Goal: Information Seeking & Learning: Stay updated

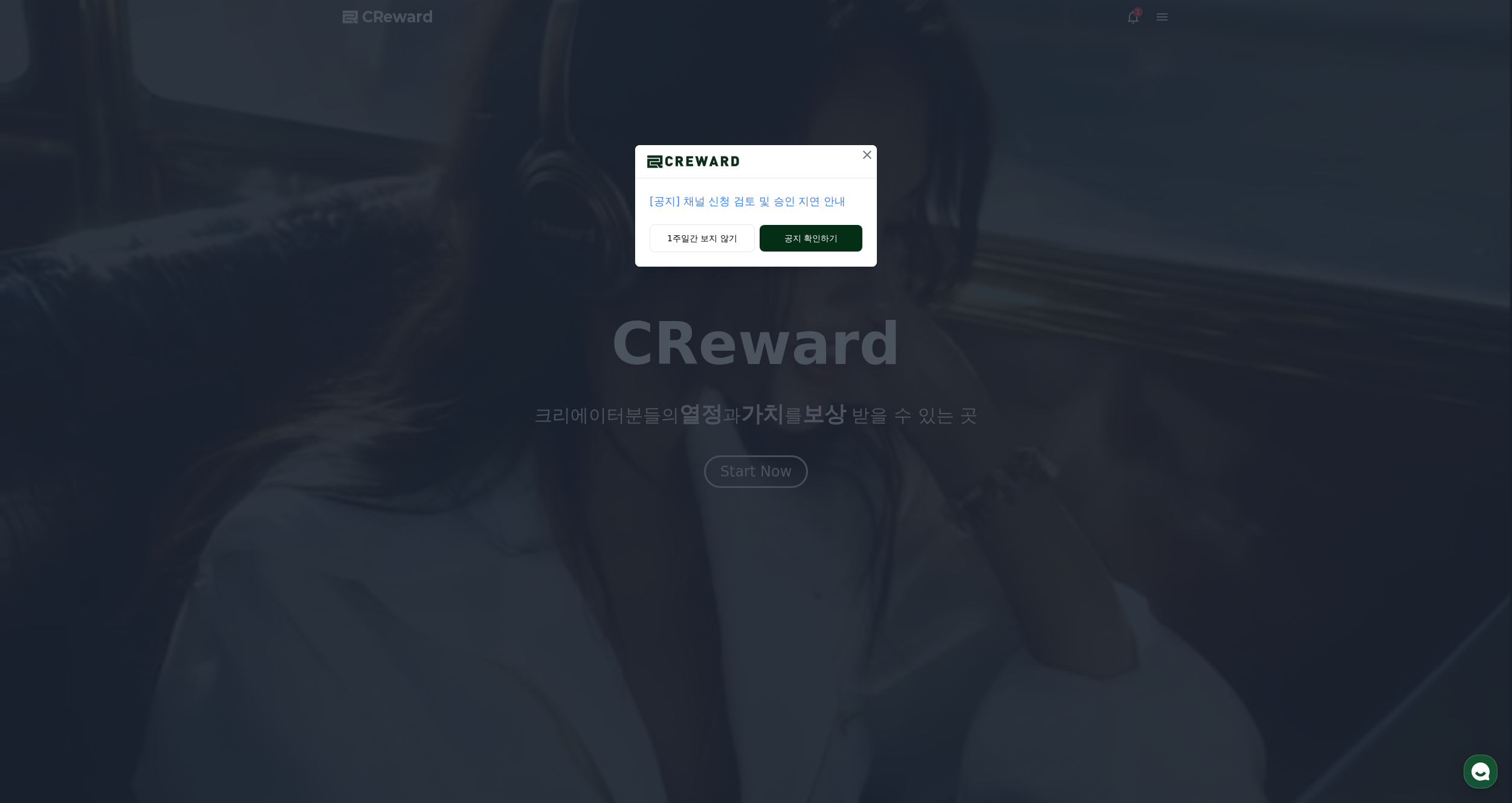
click at [823, 234] on button "공지 확인하기" at bounding box center [811, 238] width 102 height 27
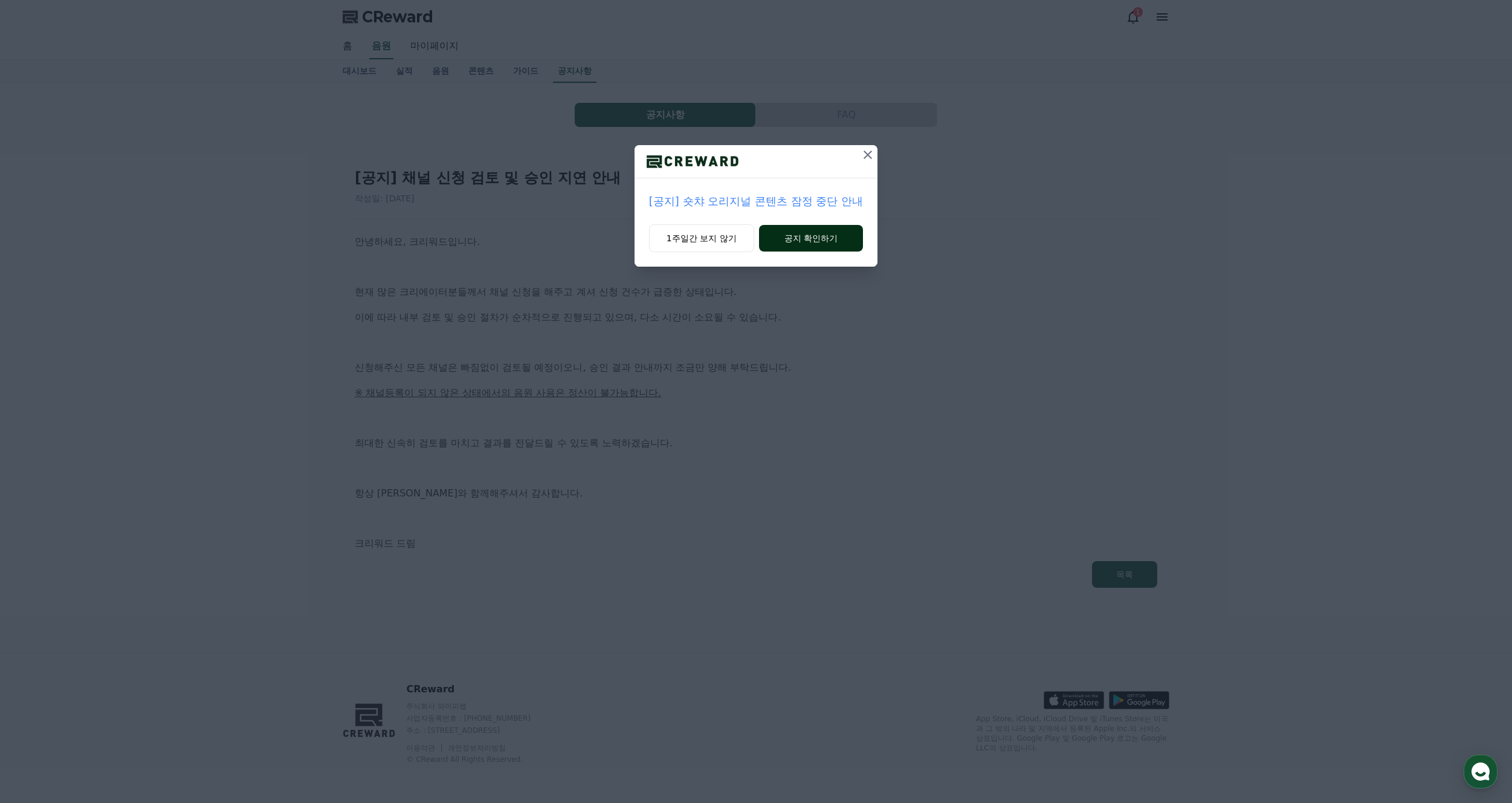
click at [805, 243] on button "공지 확인하기" at bounding box center [811, 238] width 105 height 27
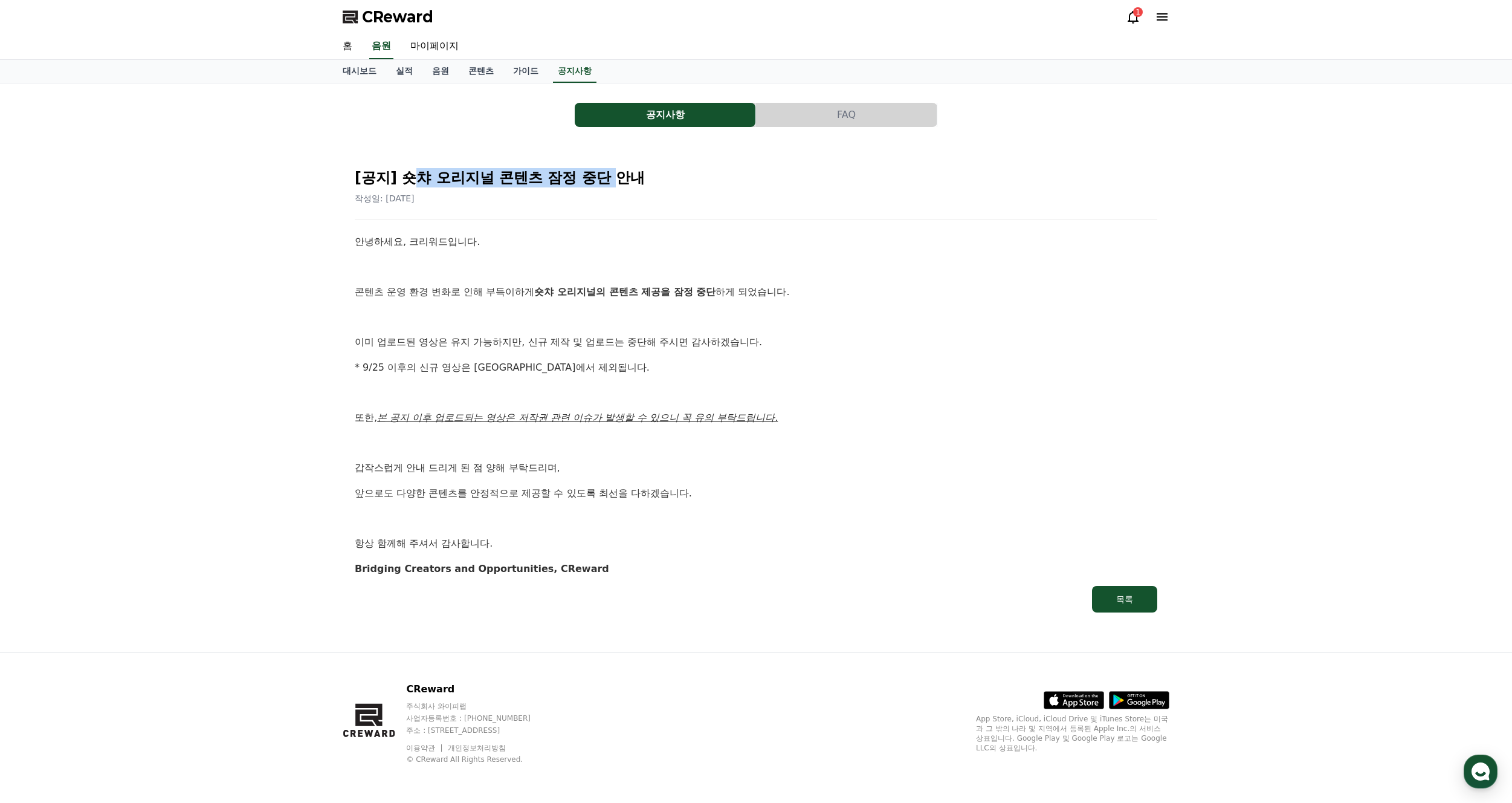
drag, startPoint x: 411, startPoint y: 172, endPoint x: 651, endPoint y: 194, distance: 241.0
click at [626, 180] on h2 "[공지] 숏챠 오리지널 콘텐츠 잠정 중단 안내" at bounding box center [756, 178] width 803 height 19
click at [723, 240] on p "안녕하세요, 크리워드입니다." at bounding box center [756, 241] width 803 height 16
drag, startPoint x: 536, startPoint y: 295, endPoint x: 891, endPoint y: 322, distance: 356.0
click at [829, 306] on div "안녕하세요, 크리워드입니다. 콘텐츠 운영 환경 변화로 인해 부득이하게 숏챠 오리지널의 콘텐츠 제공을 잠정 중단 하게 되었습니다. 이미 업로드된…" at bounding box center [756, 405] width 803 height 342
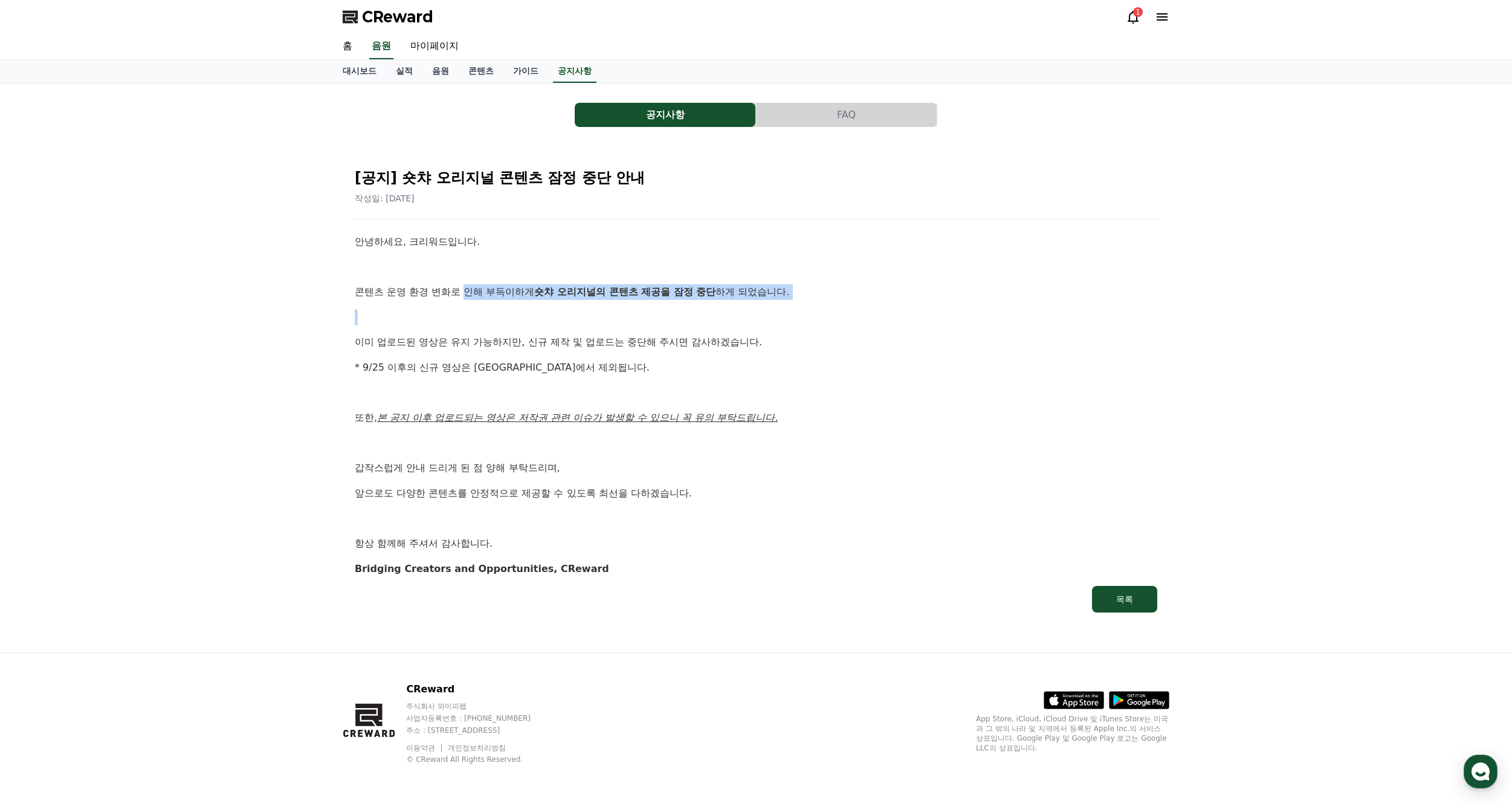
click at [891, 322] on p at bounding box center [756, 317] width 803 height 16
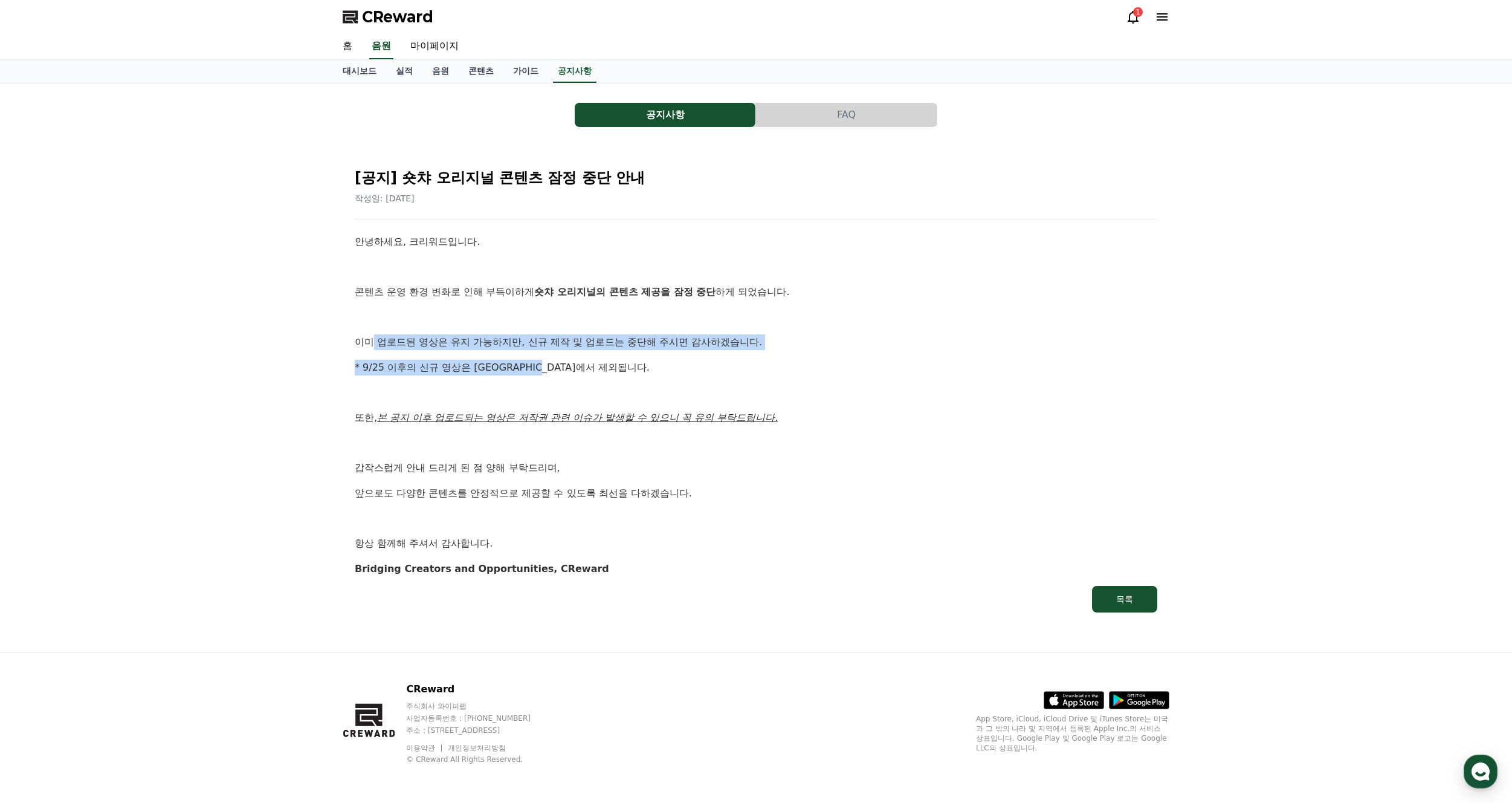
drag, startPoint x: 374, startPoint y: 344, endPoint x: 803, endPoint y: 350, distance: 429.0
click at [801, 350] on div "안녕하세요, 크리워드입니다. 콘텐츠 운영 환경 변화로 인해 부득이하게 숏챠 오리지널의 콘텐츠 제공을 잠정 중단 하게 되었습니다. 이미 업로드된…" at bounding box center [756, 405] width 803 height 342
click at [844, 355] on div "안녕하세요, 크리워드입니다. 콘텐츠 운영 환경 변화로 인해 부득이하게 숏챠 오리지널의 콘텐츠 제공을 잠정 중단 하게 되었습니다. 이미 업로드된…" at bounding box center [756, 405] width 803 height 342
click at [642, 370] on p "* 9/25 이후의 신규 영상은 [GEOGRAPHIC_DATA]에서 제외됩니다." at bounding box center [756, 367] width 803 height 16
drag, startPoint x: 361, startPoint y: 368, endPoint x: 638, endPoint y: 375, distance: 277.1
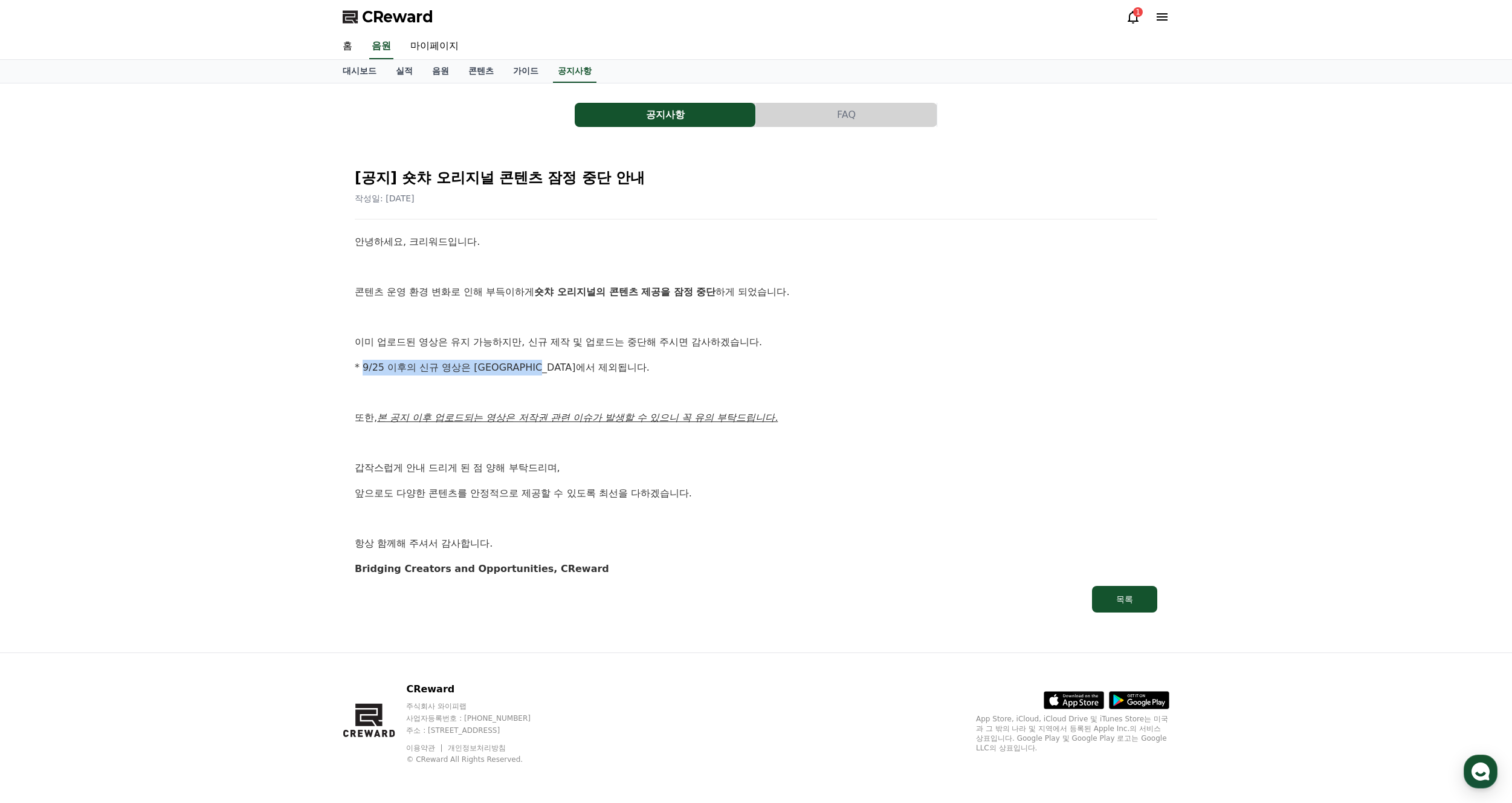
click at [610, 370] on p "* 9/25 이후의 신규 영상은 [GEOGRAPHIC_DATA]에서 제외됩니다." at bounding box center [756, 367] width 803 height 16
click at [693, 383] on div "안녕하세요, 크리워드입니다. 콘텐츠 운영 환경 변화로 인해 부득이하게 숏챠 오리지널의 콘텐츠 제공을 잠정 중단 하게 되었습니다. 이미 업로드된…" at bounding box center [756, 405] width 803 height 342
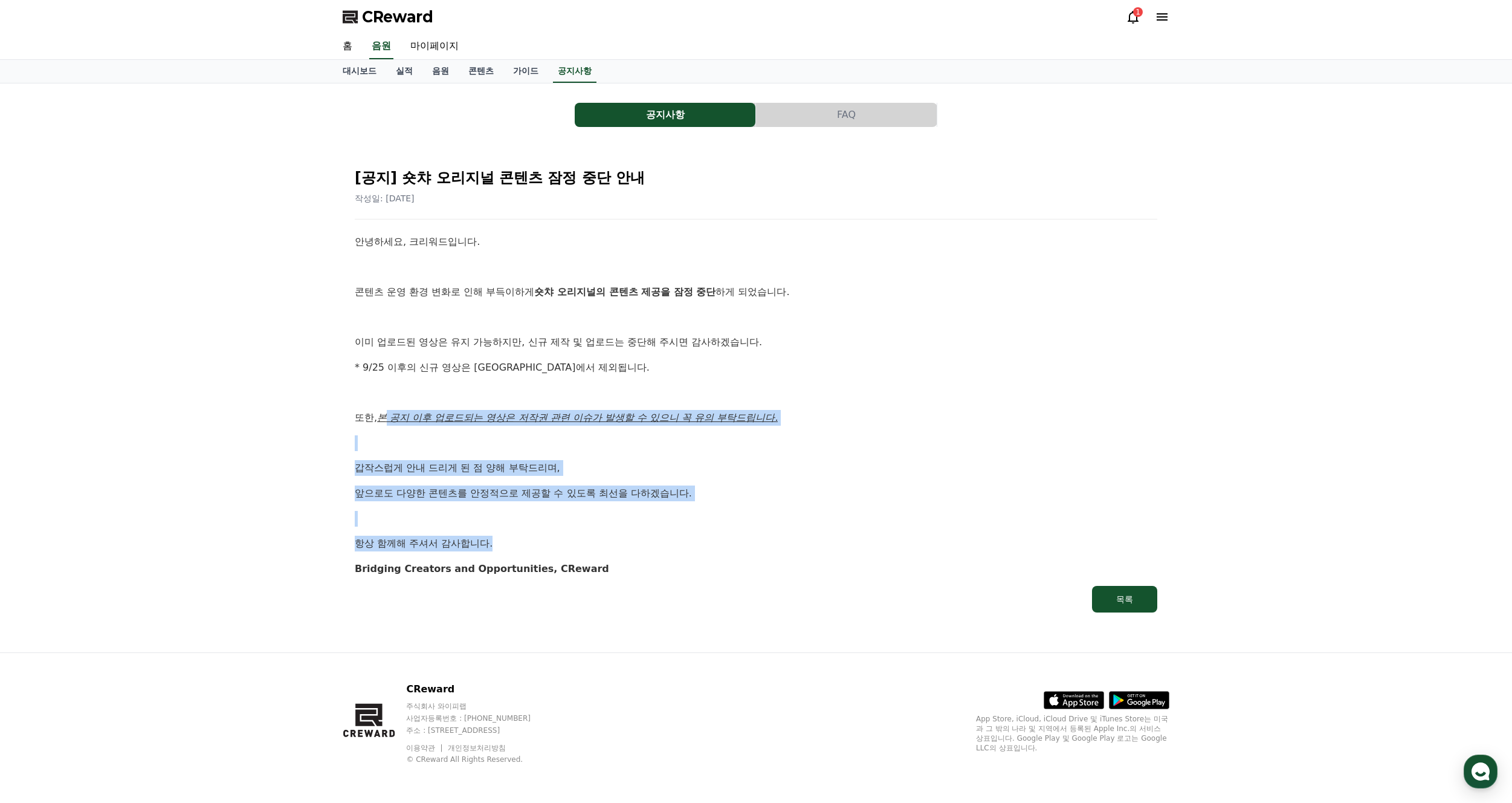
drag, startPoint x: 389, startPoint y: 416, endPoint x: 880, endPoint y: 549, distance: 508.7
click at [875, 540] on div "안녕하세요, 크리워드입니다. 콘텐츠 운영 환경 변화로 인해 부득이하게 숏챠 오리지널의 콘텐츠 제공을 잠정 중단 하게 되었습니다. 이미 업로드된…" at bounding box center [756, 405] width 803 height 342
click at [1130, 601] on div "목록" at bounding box center [1125, 599] width 17 height 12
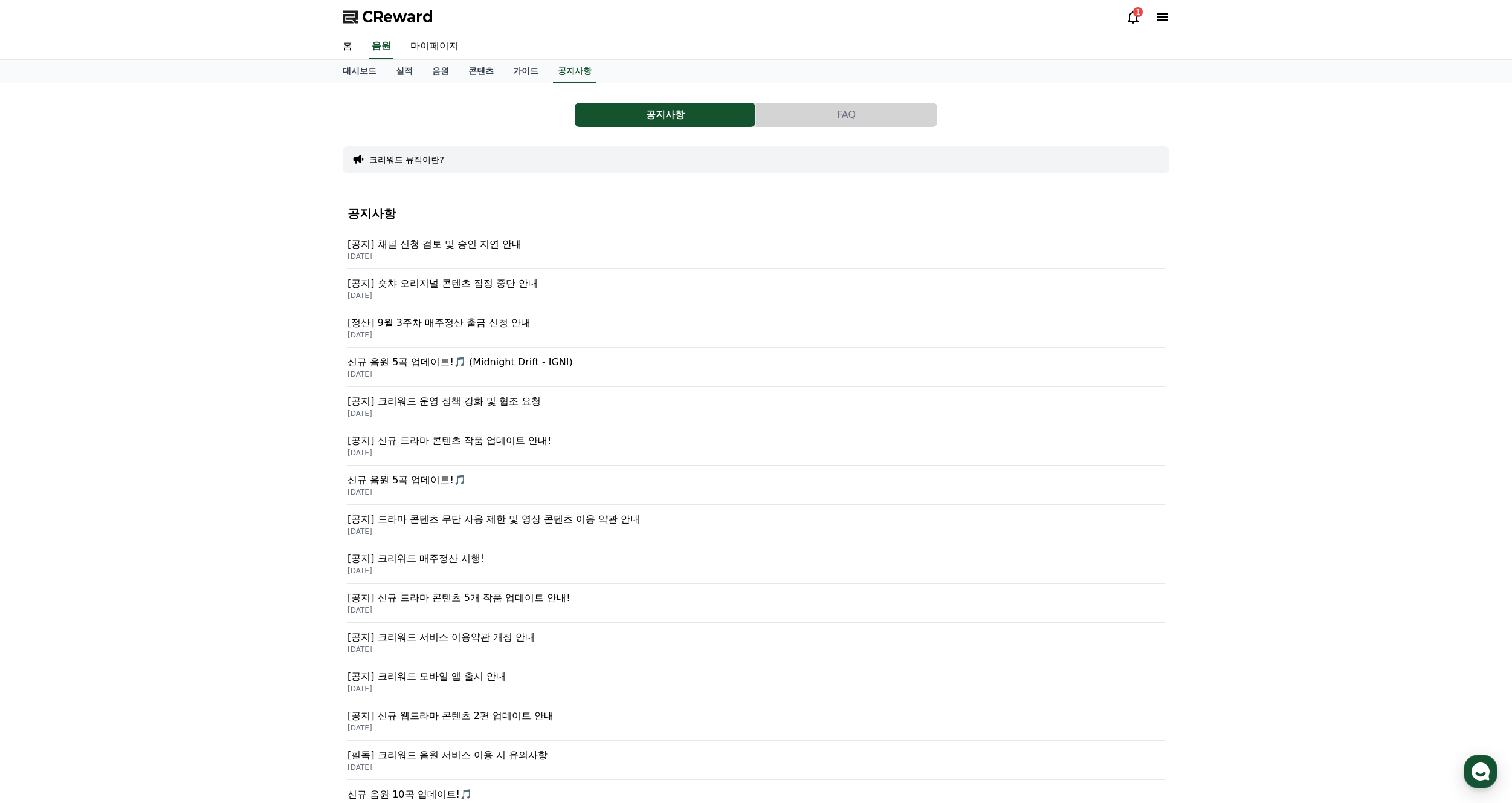
click at [457, 240] on p "[공지] 채널 신청 검토 및 승인 지연 안내" at bounding box center [756, 244] width 817 height 14
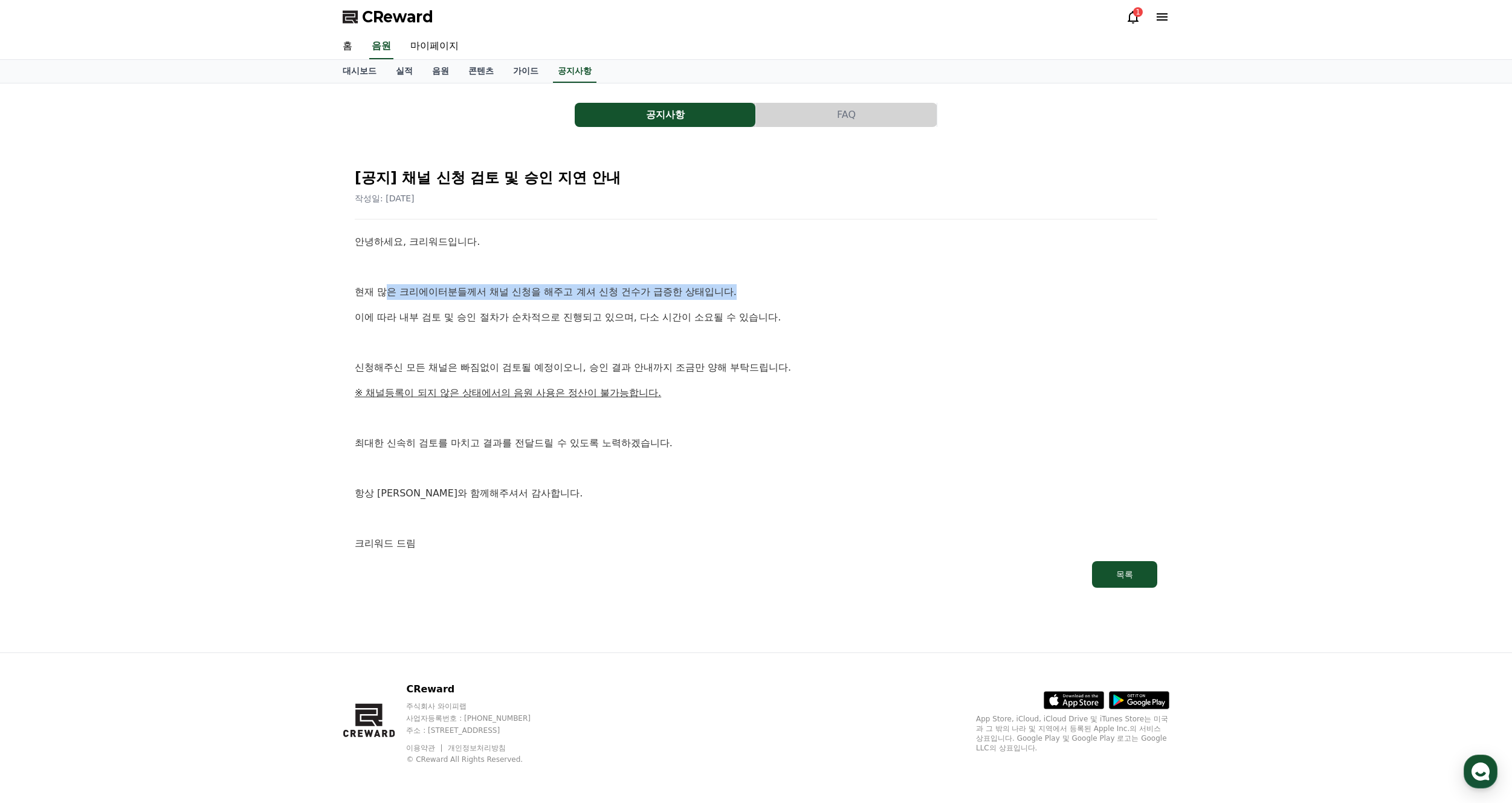
drag, startPoint x: 383, startPoint y: 290, endPoint x: 827, endPoint y: 301, distance: 444.1
click at [803, 299] on p "현재 많은 크리에이터분들께서 채널 신청을 해주고 계셔 신청 건수가 급증한 상태입니다." at bounding box center [756, 292] width 803 height 16
drag, startPoint x: 879, startPoint y: 303, endPoint x: 797, endPoint y: 315, distance: 82.9
click at [879, 304] on div "안녕하세요, 크리워드입니다. 현재 많은 크리에이터분들께서 채널 신청을 해주고 계셔 신청 건수가 급증한 상태입니다. 이에 따라 내부 검토 및 승…" at bounding box center [756, 392] width 803 height 317
drag, startPoint x: 393, startPoint y: 318, endPoint x: 880, endPoint y: 325, distance: 487.1
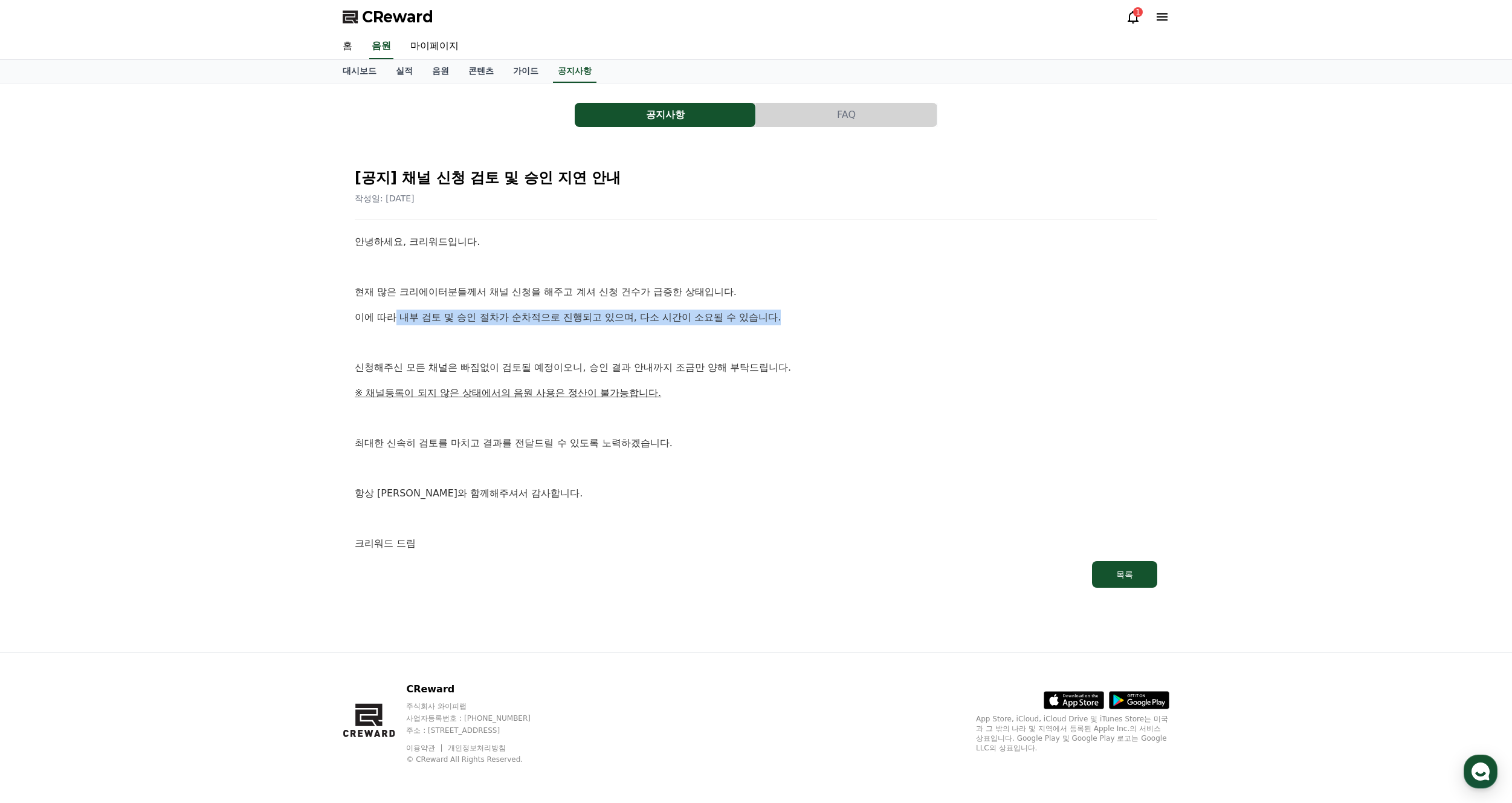
click at [838, 320] on p "이에 따라 내부 검토 및 승인 절차가 순차적으로 진행되고 있으며, 다소 시간이 소요될 수 있습니다." at bounding box center [756, 317] width 803 height 16
click at [880, 325] on p "이에 따라 내부 검토 및 승인 절차가 순차적으로 진행되고 있으며, 다소 시간이 소요될 수 있습니다." at bounding box center [756, 317] width 803 height 16
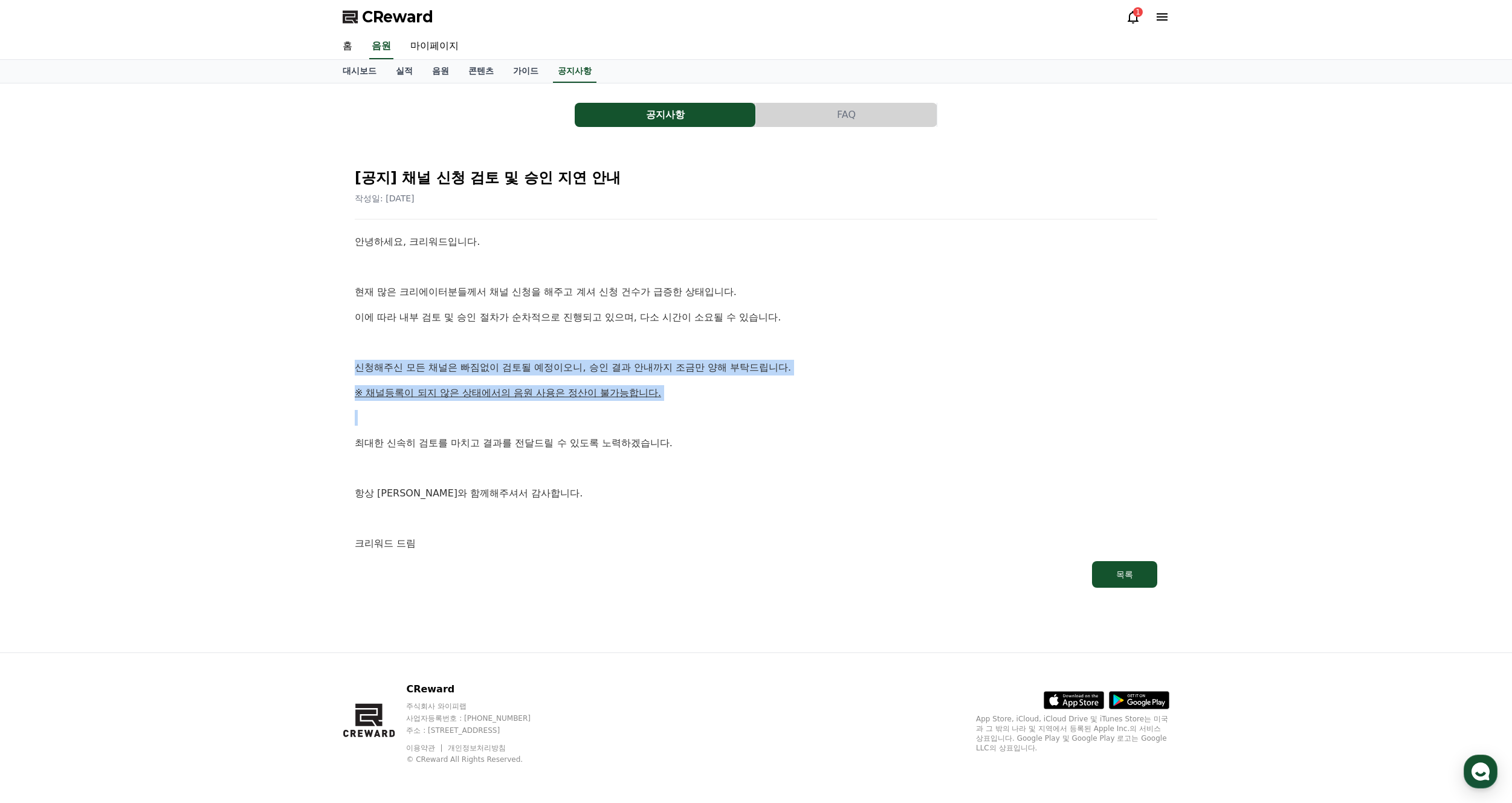
drag, startPoint x: 359, startPoint y: 364, endPoint x: 883, endPoint y: 433, distance: 528.5
click at [874, 425] on div "안녕하세요, 크리워드입니다. 현재 많은 크리에이터분들께서 채널 신청을 해주고 계셔 신청 건수가 급증한 상태입니다. 이에 따라 내부 검토 및 승…" at bounding box center [756, 392] width 803 height 317
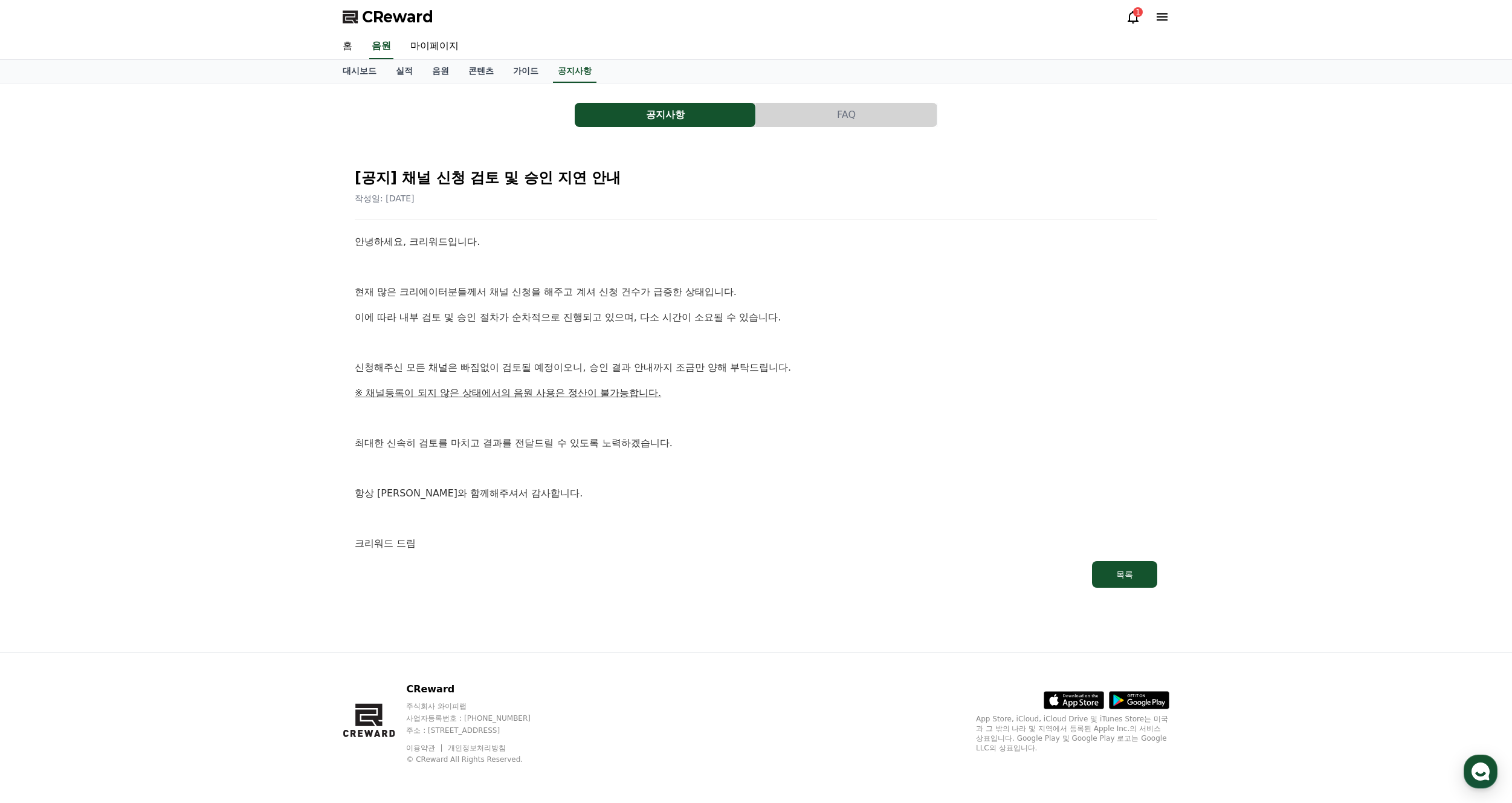
click at [883, 433] on div "안녕하세요, 크리워드입니다. 현재 많은 크리에이터분들께서 채널 신청을 해주고 계셔 신청 건수가 급증한 상태입니다. 이에 따라 내부 검토 및 승…" at bounding box center [756, 392] width 803 height 317
drag, startPoint x: 372, startPoint y: 392, endPoint x: 719, endPoint y: 398, distance: 347.1
click at [711, 397] on p "※ 채널등록이 되지 않은 상태에서의 음원 사용은 정산이 불가능합니다." at bounding box center [756, 392] width 803 height 16
click at [770, 400] on div "안녕하세요, 크리워드입니다. 현재 많은 크리에이터분들께서 채널 신청을 해주고 계셔 신청 건수가 급증한 상태입니다. 이에 따라 내부 검토 및 승…" at bounding box center [756, 392] width 803 height 317
drag, startPoint x: 482, startPoint y: 444, endPoint x: 661, endPoint y: 498, distance: 187.0
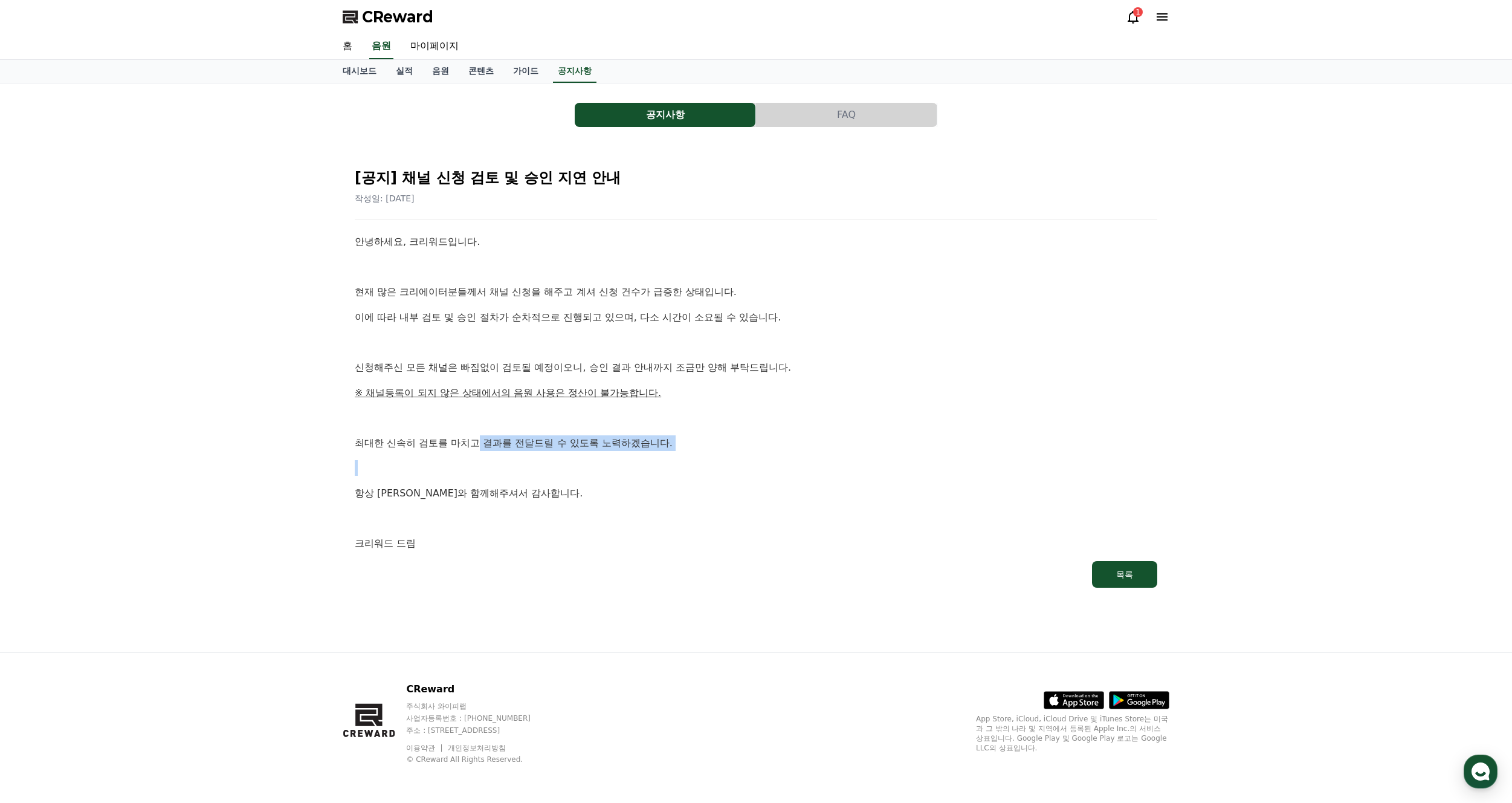
click at [619, 480] on div "안녕하세요, 크리워드입니다. 현재 많은 크리에이터분들께서 채널 신청을 해주고 계셔 신청 건수가 급증한 상태입니다. 이에 따라 내부 검토 및 승…" at bounding box center [756, 392] width 803 height 317
drag, startPoint x: 679, startPoint y: 506, endPoint x: 1105, endPoint y: 257, distance: 493.4
click at [696, 506] on div "안녕하세요, 크리워드입니다. 현재 많은 크리에이터분들께서 채널 신청을 해주고 계셔 신청 건수가 급증한 상태입니다. 이에 따라 내부 검토 및 승…" at bounding box center [756, 392] width 803 height 317
click at [799, 118] on button "FAQ" at bounding box center [846, 114] width 180 height 24
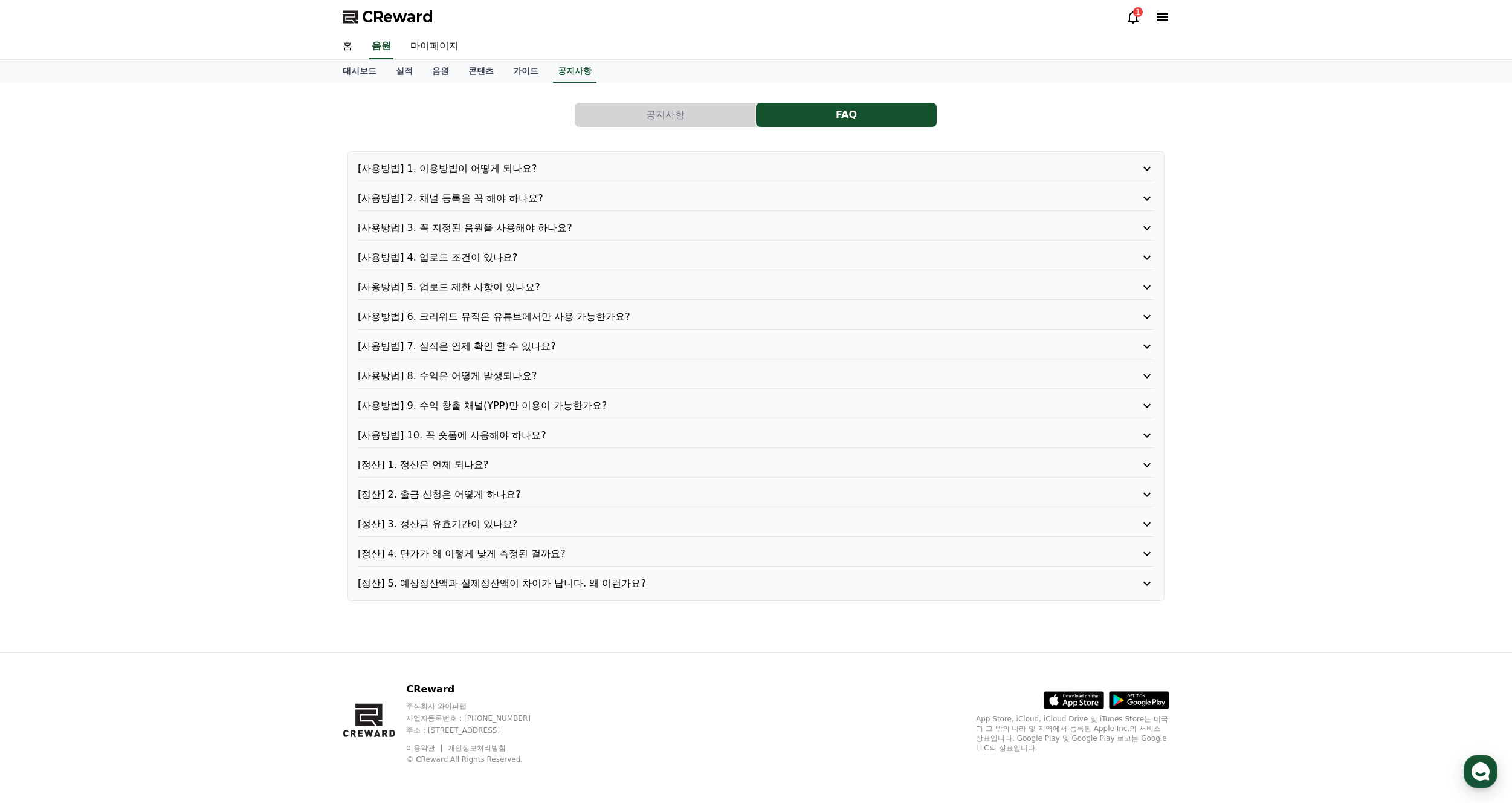
click at [702, 117] on button "공지사항" at bounding box center [665, 114] width 180 height 24
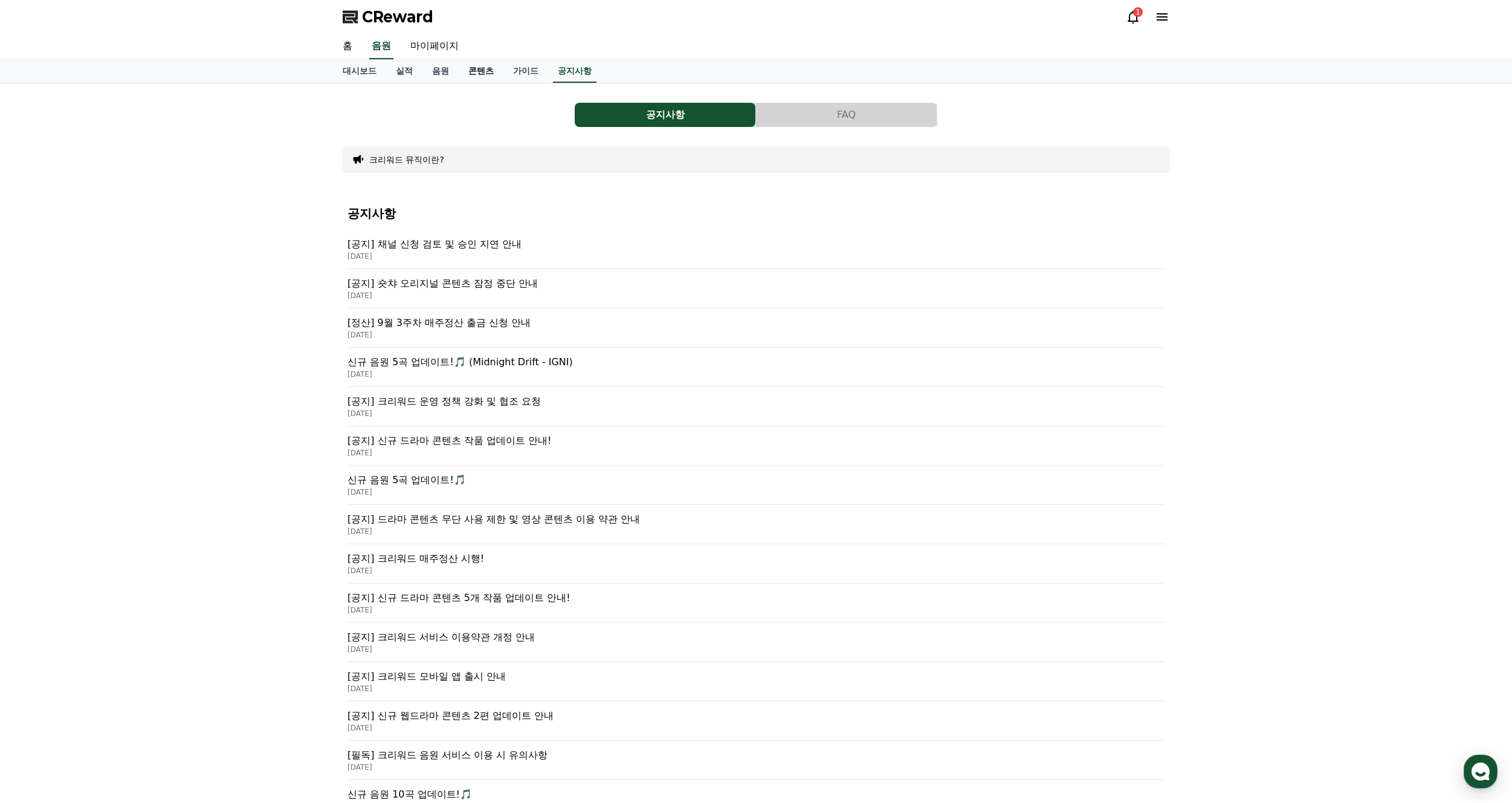
click at [468, 70] on link "콘텐츠" at bounding box center [480, 72] width 44 height 23
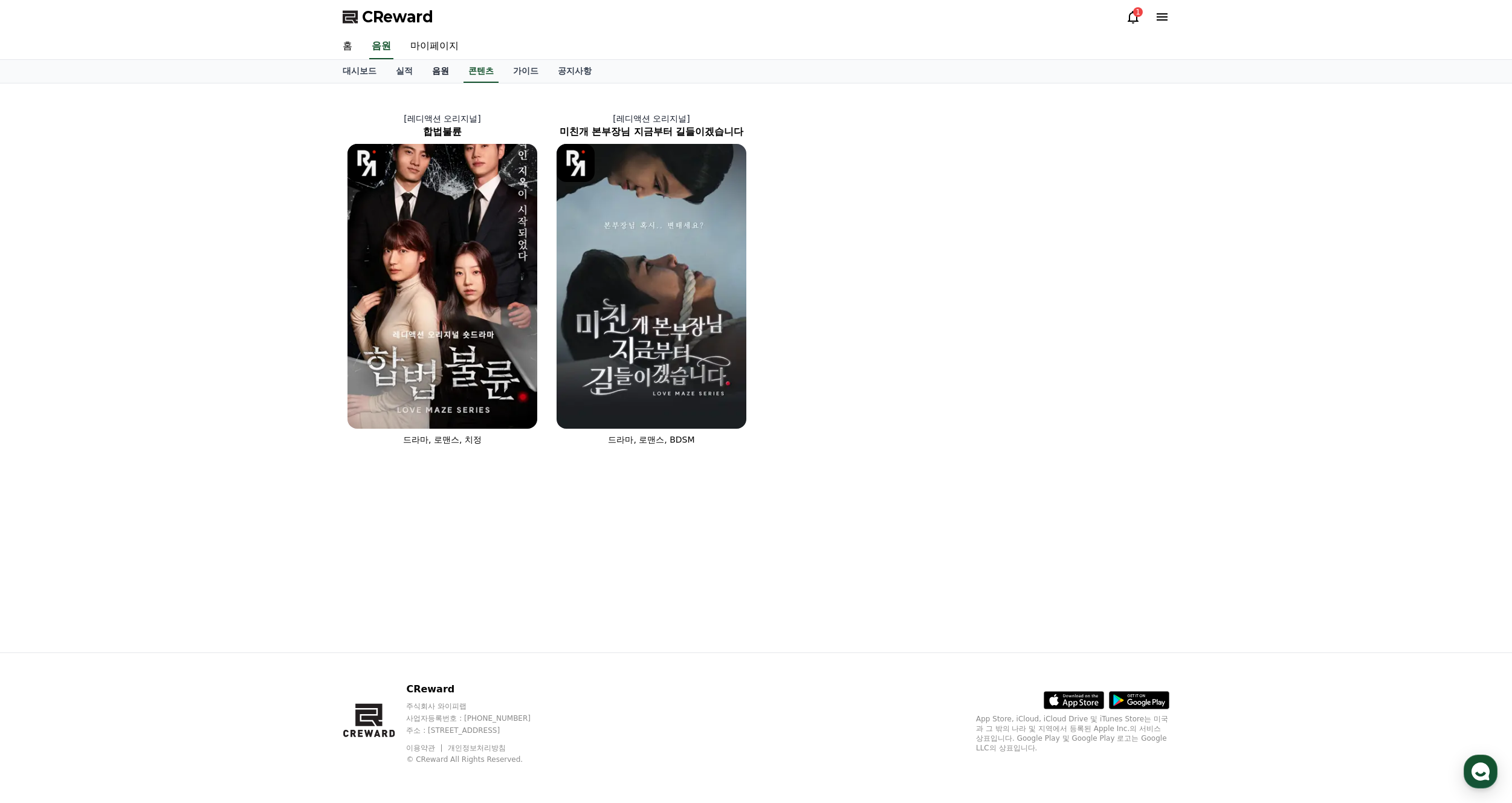
click at [446, 70] on link "음원" at bounding box center [440, 72] width 36 height 23
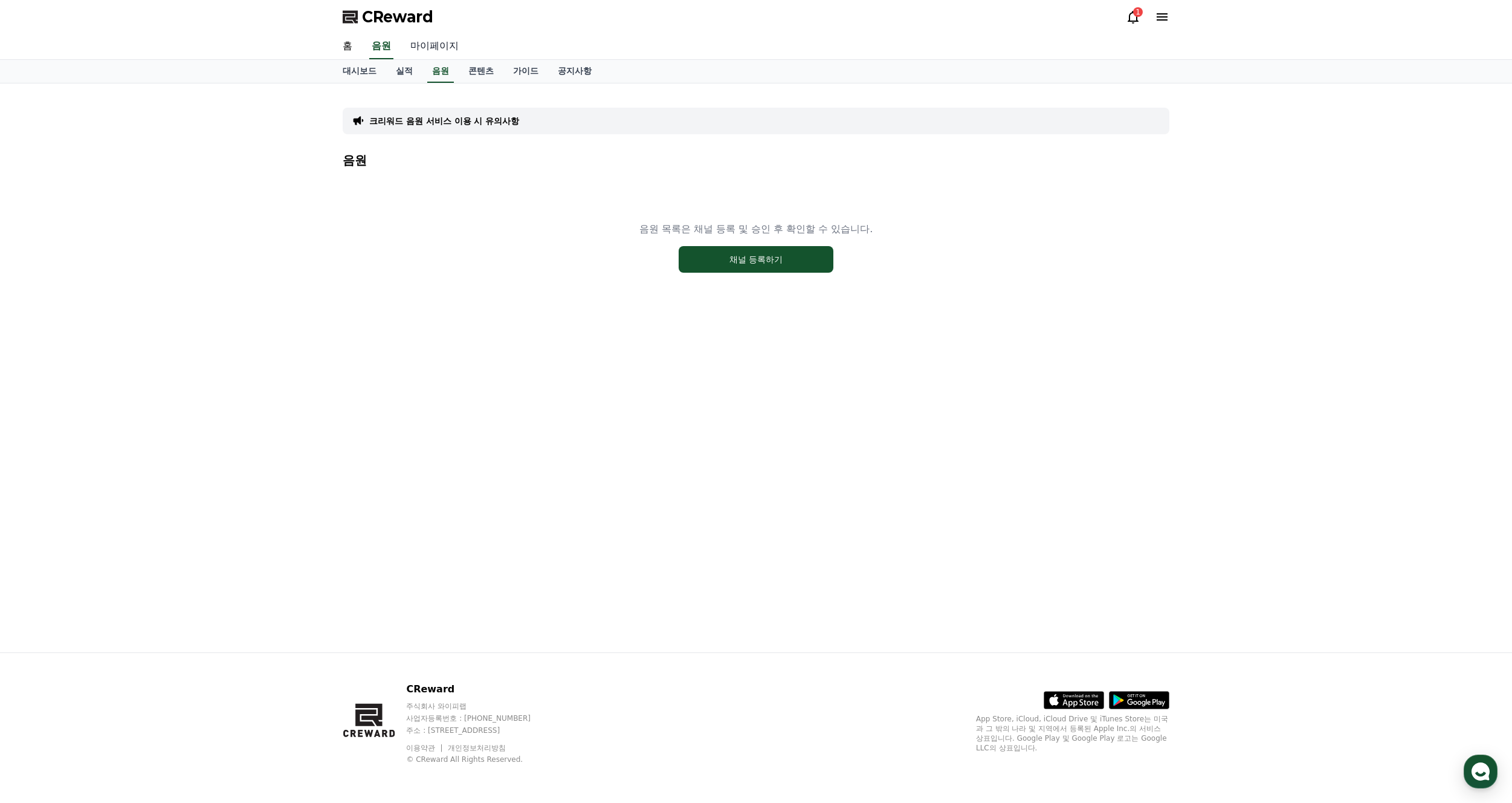
click at [423, 48] on link "마이페이지" at bounding box center [434, 46] width 68 height 25
select select "**********"
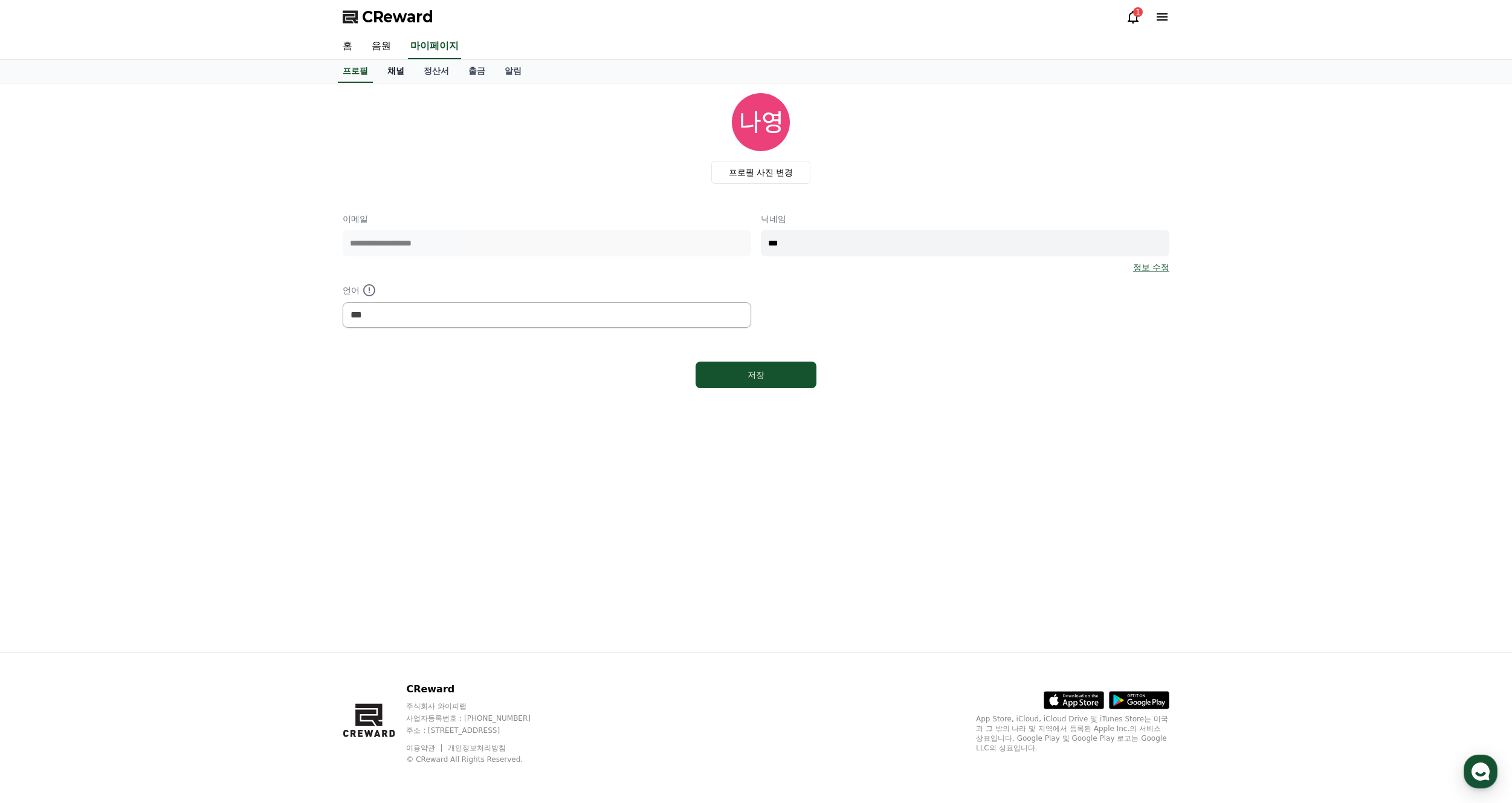
click at [395, 72] on link "채널" at bounding box center [396, 72] width 36 height 23
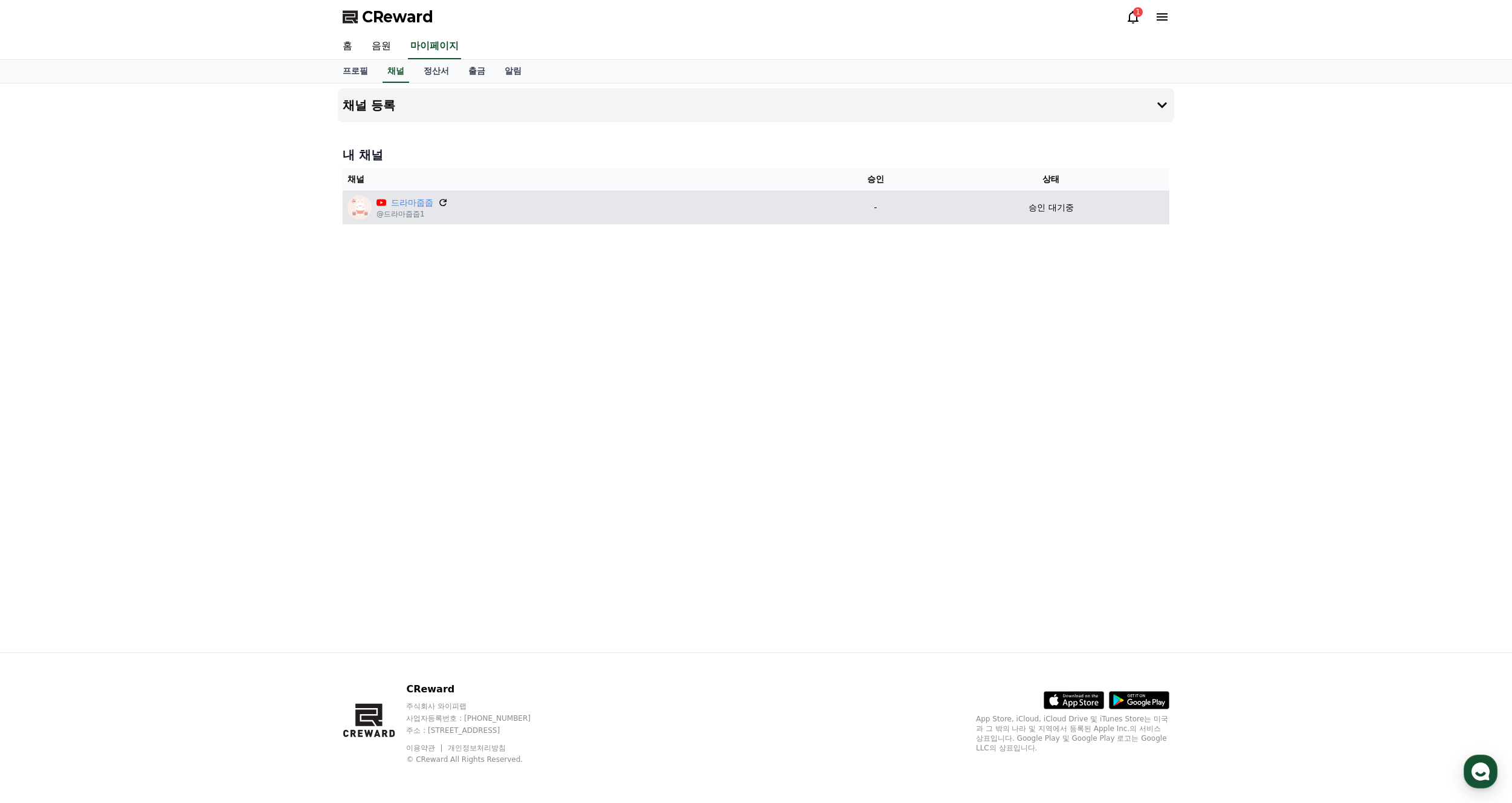
click at [442, 202] on icon at bounding box center [443, 202] width 11 height 11
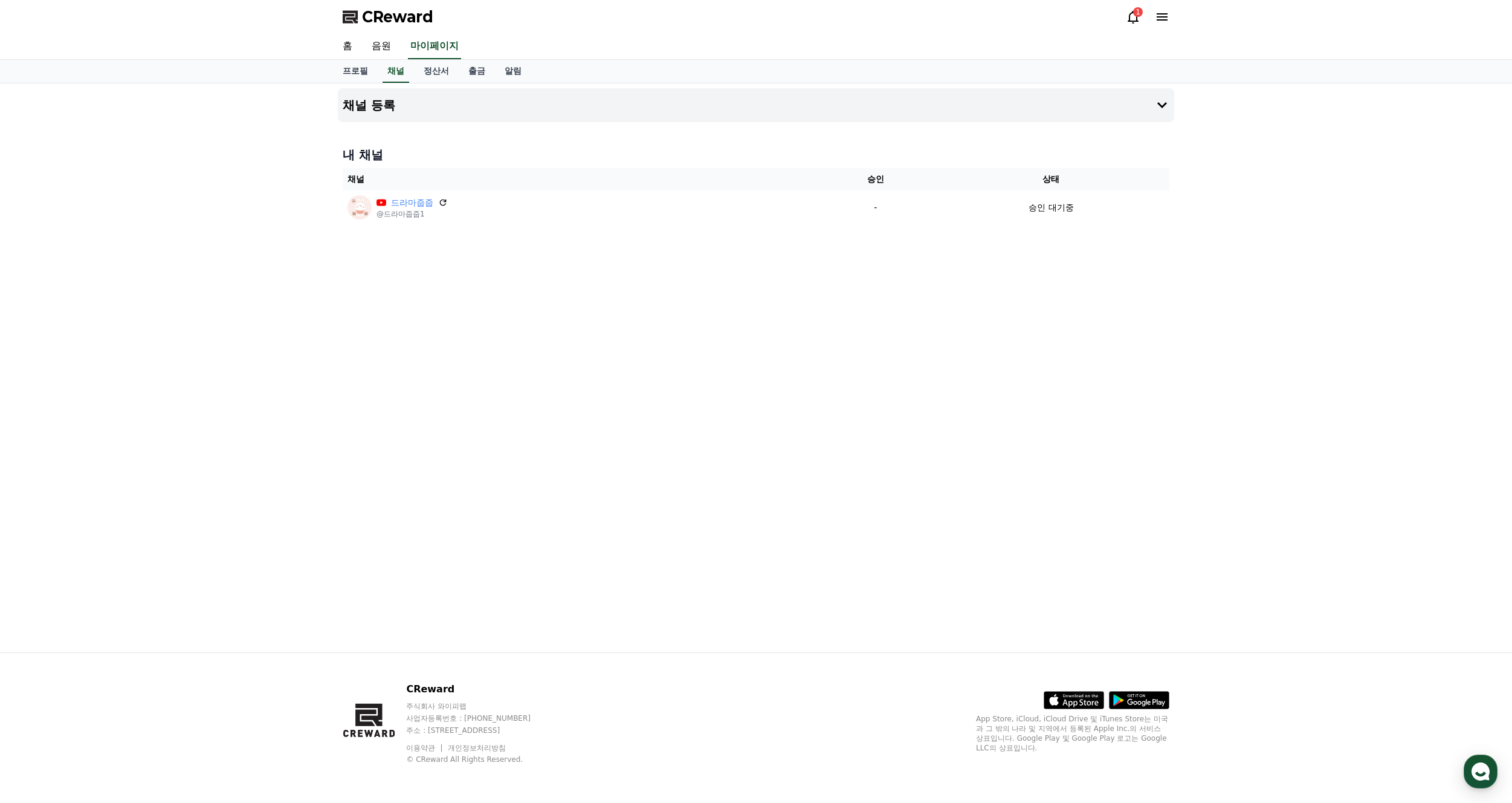
click at [1138, 13] on div "1" at bounding box center [1138, 12] width 10 height 10
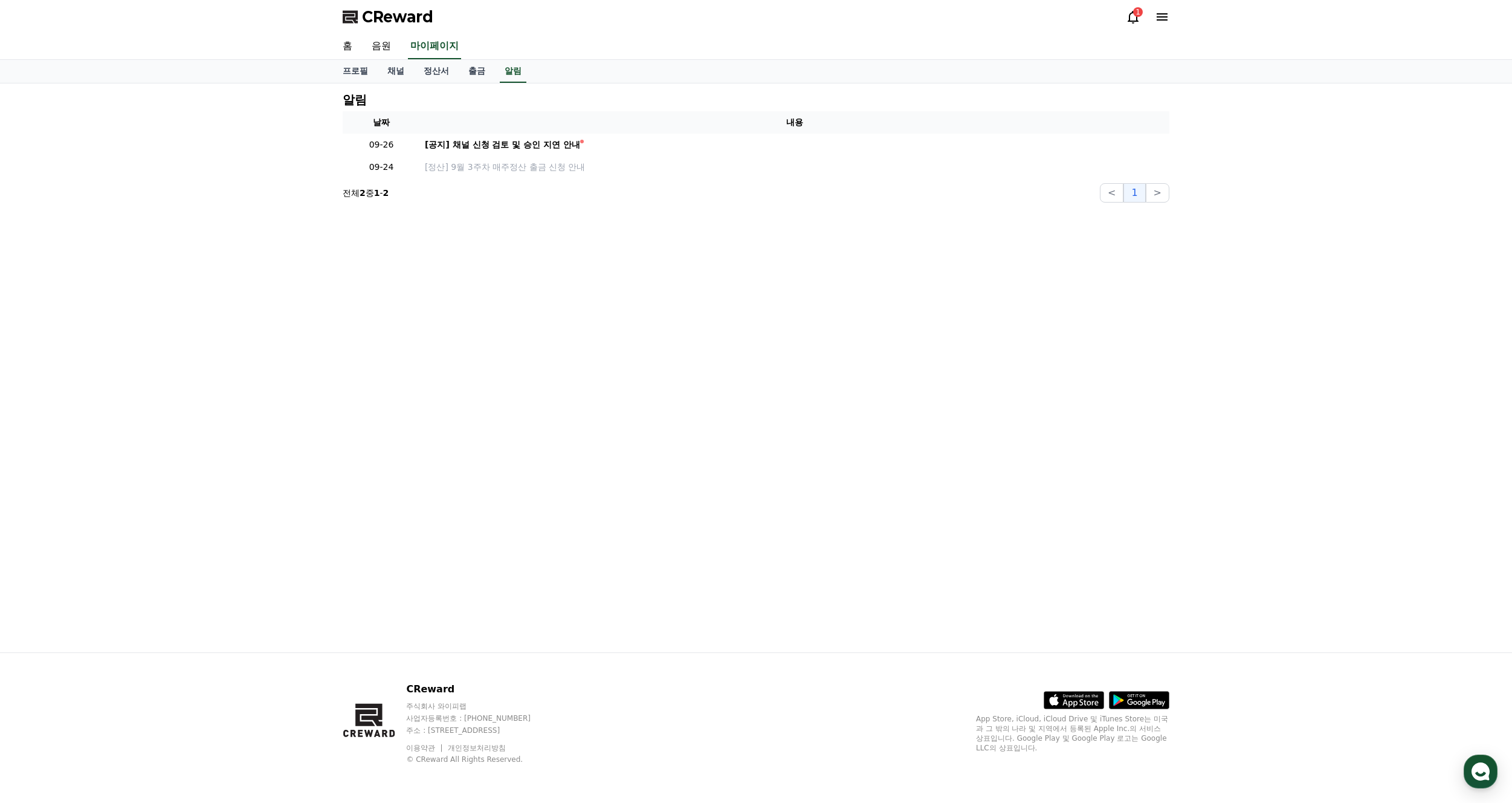
click at [1144, 14] on div "1" at bounding box center [1148, 16] width 44 height 14
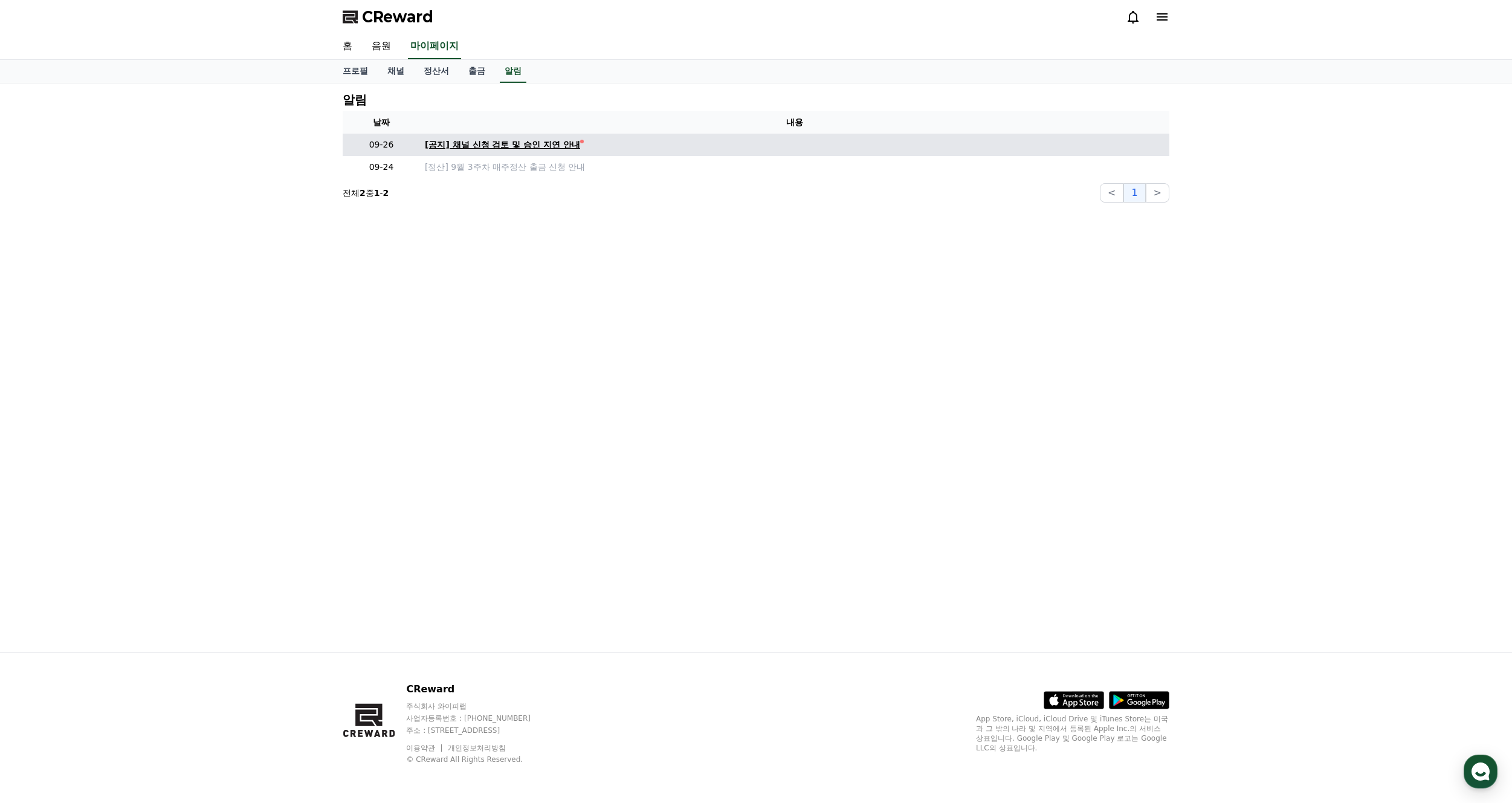
click at [542, 150] on div "[공지] 채널 신청 검토 및 승인 지연 안내" at bounding box center [502, 145] width 155 height 13
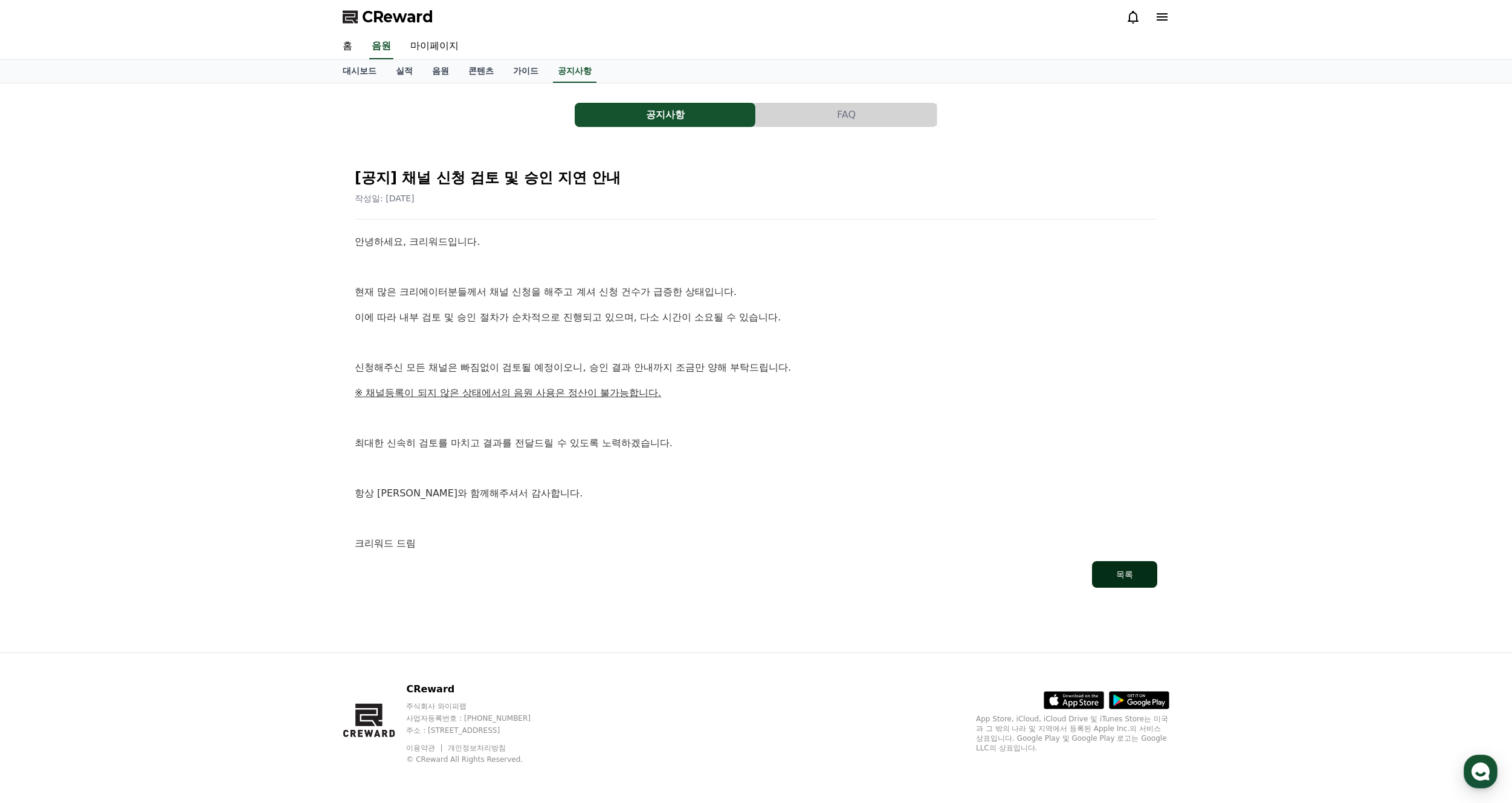
click at [1146, 582] on button "목록" at bounding box center [1125, 574] width 66 height 27
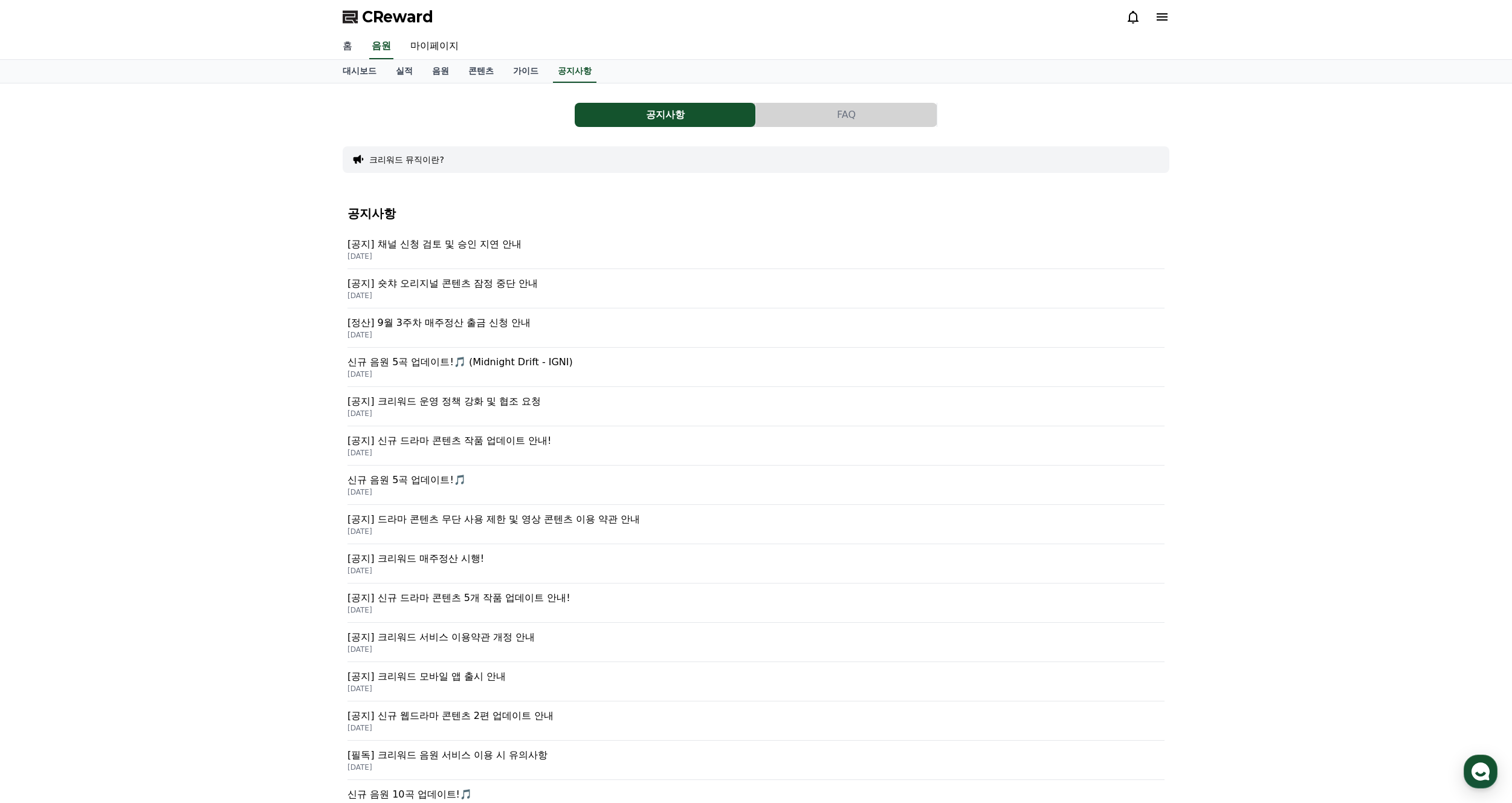
click at [346, 48] on link "홈" at bounding box center [347, 46] width 29 height 25
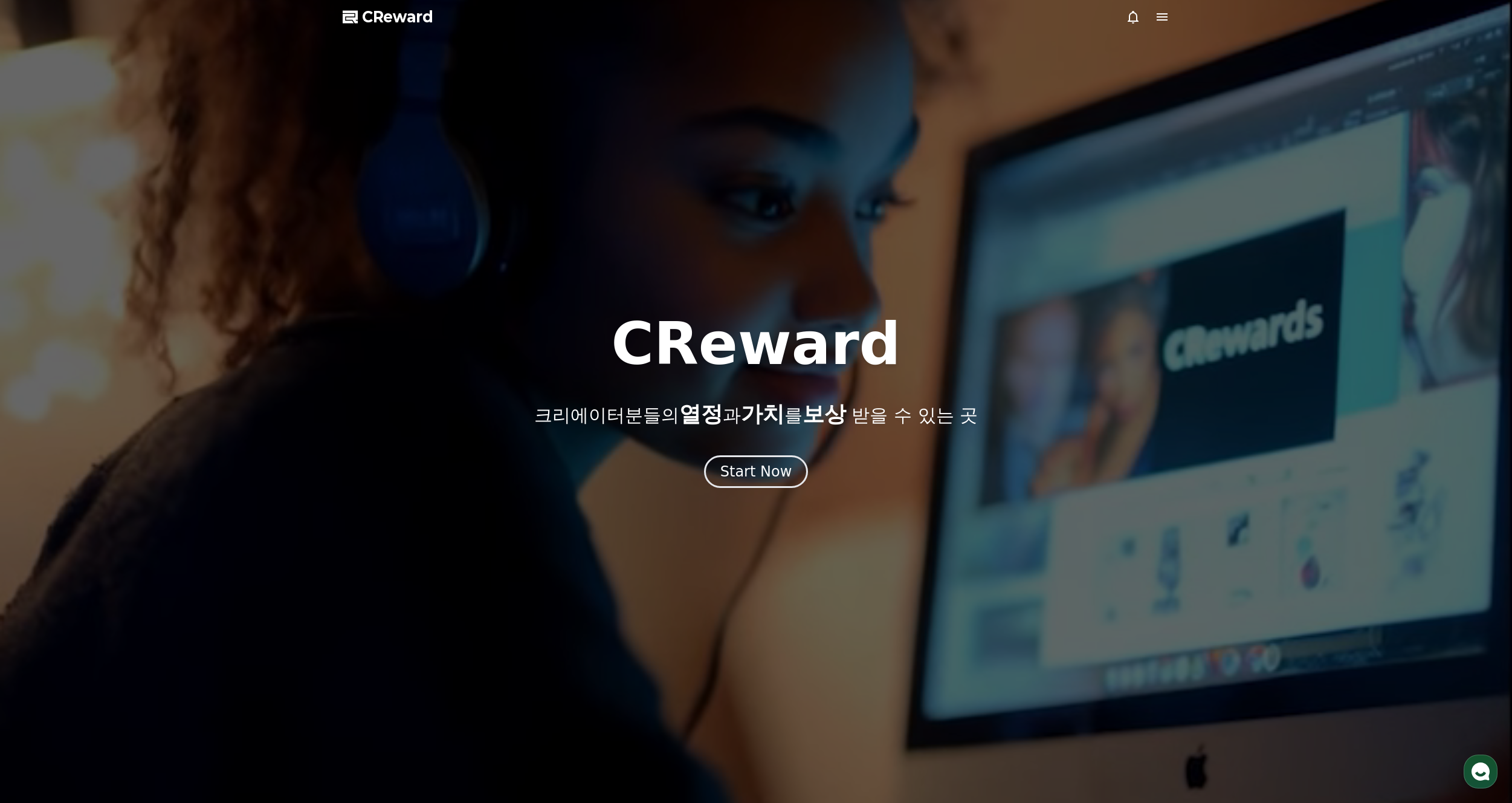
click at [391, 8] on span "CReward" at bounding box center [398, 17] width 71 height 19
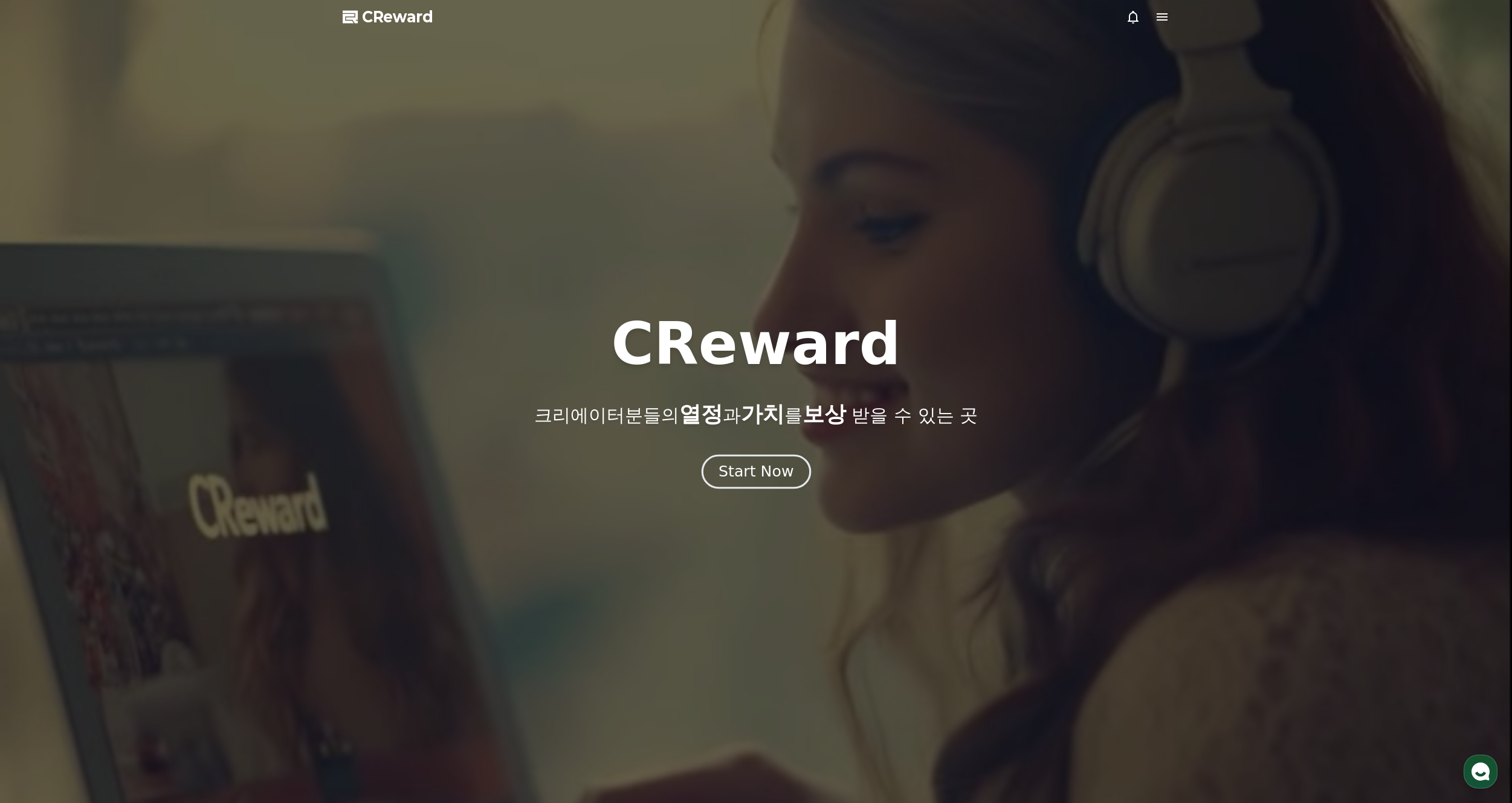
click at [742, 471] on div "Start Now" at bounding box center [756, 472] width 75 height 21
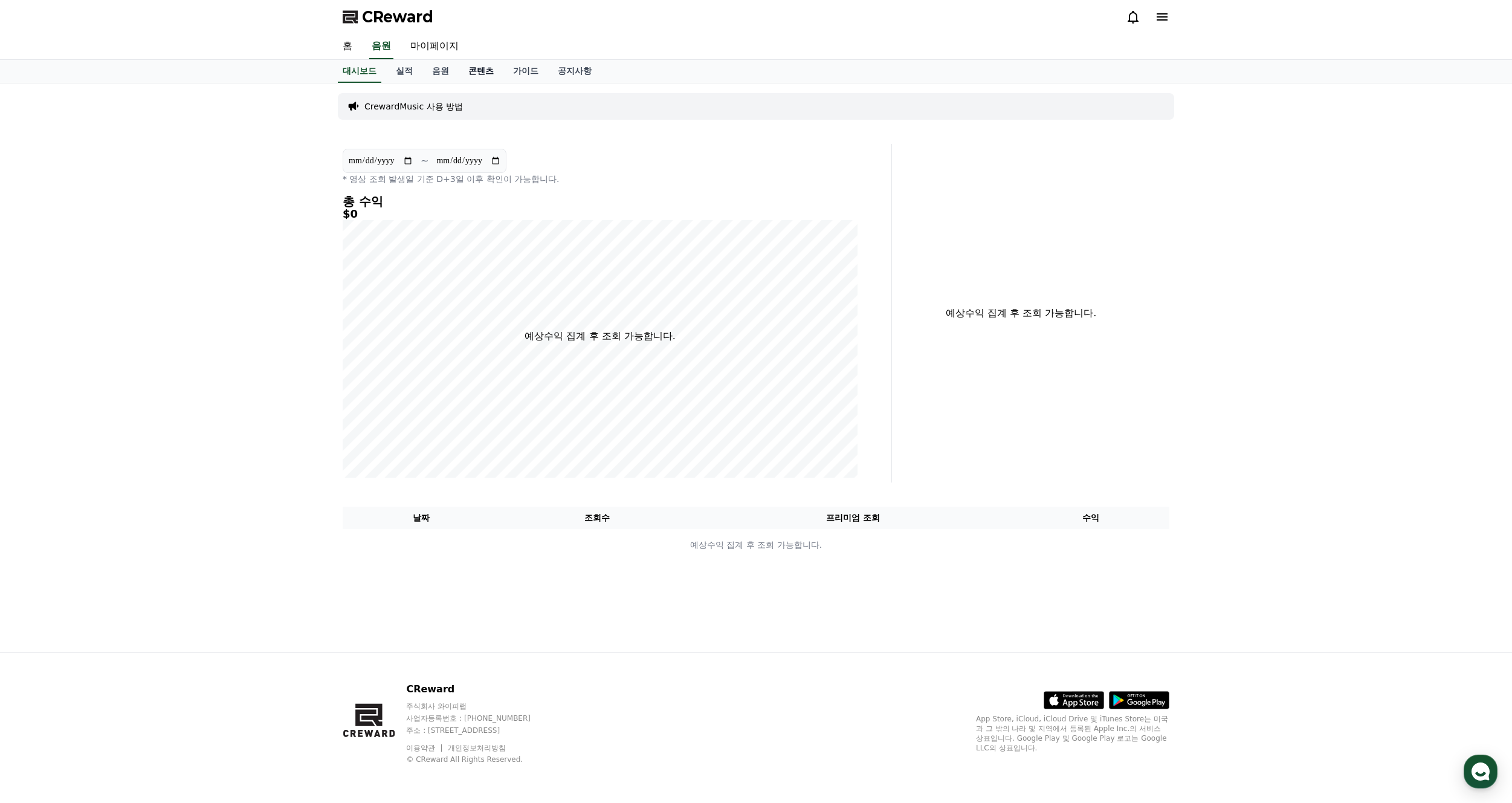
click at [476, 70] on link "콘텐츠" at bounding box center [480, 72] width 44 height 23
